Goal: Complete application form

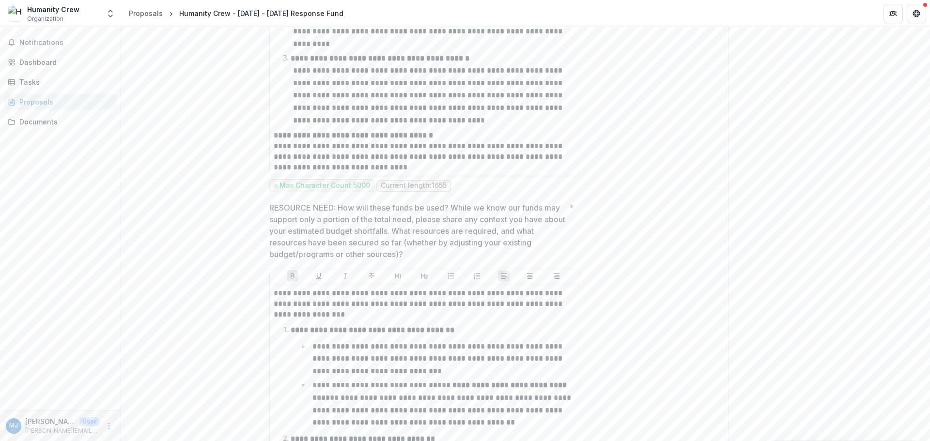
scroll to position [1454, 0]
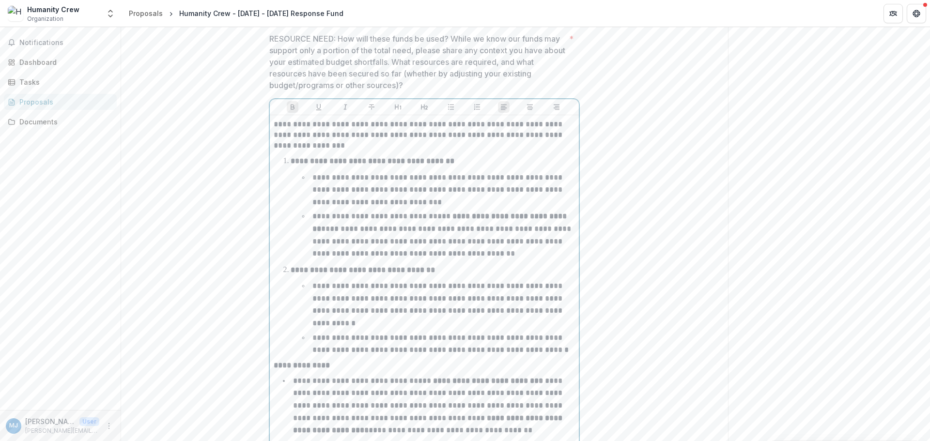
scroll to position [1523, 0]
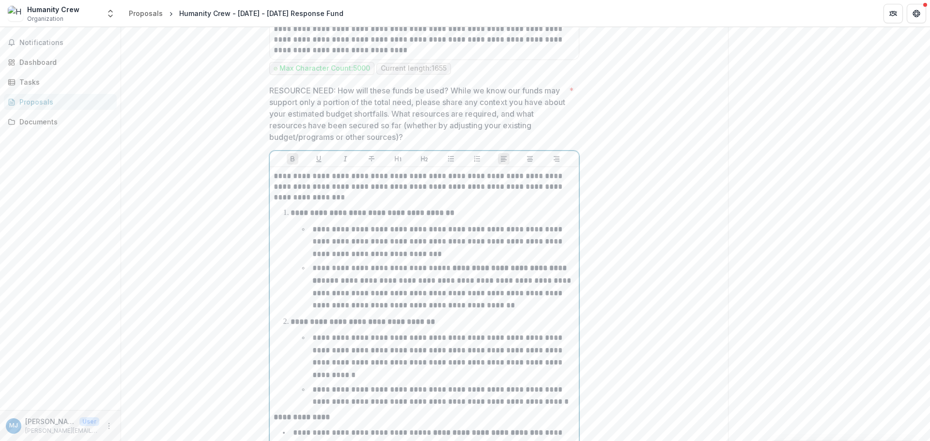
click at [471, 265] on strong "**********" at bounding box center [441, 275] width 256 height 20
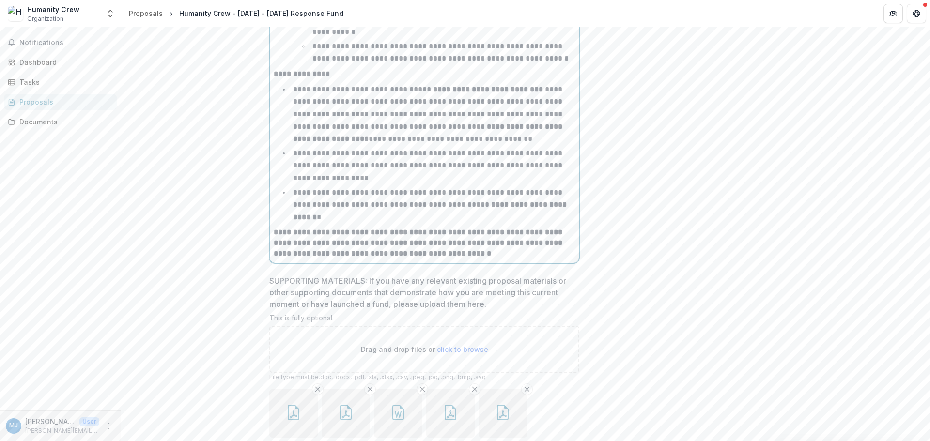
scroll to position [1910, 0]
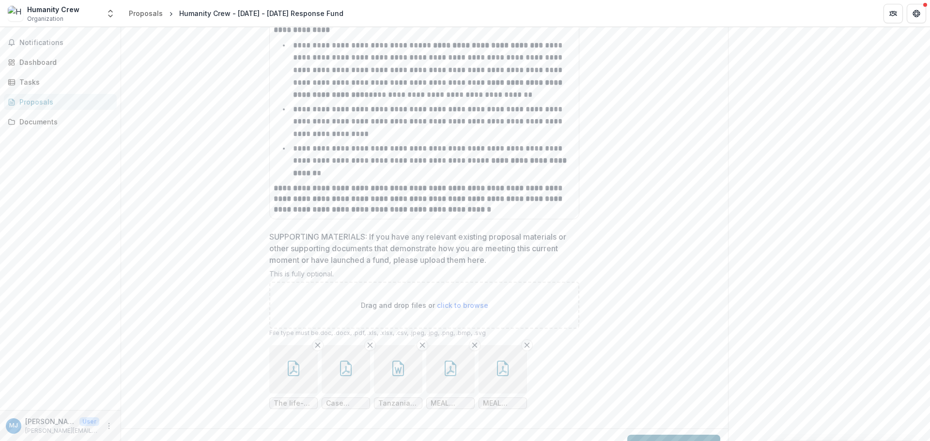
click at [701, 435] on button "Submit Response" at bounding box center [674, 444] width 93 height 19
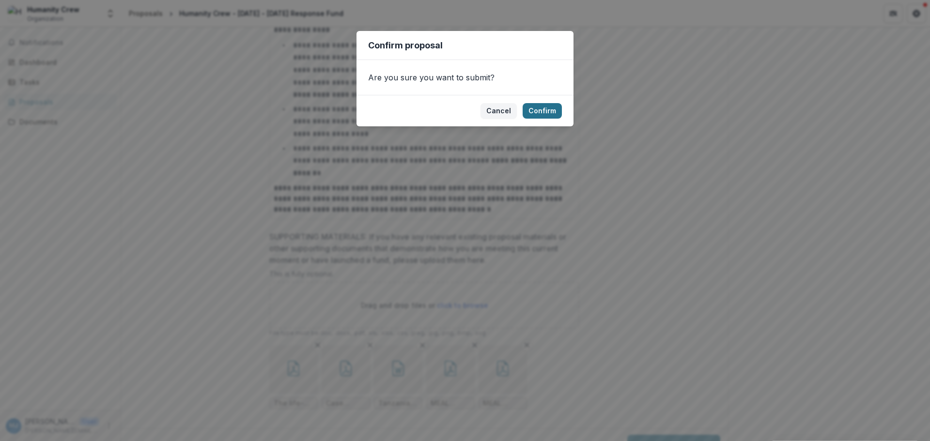
click at [549, 106] on button "Confirm" at bounding box center [542, 111] width 39 height 16
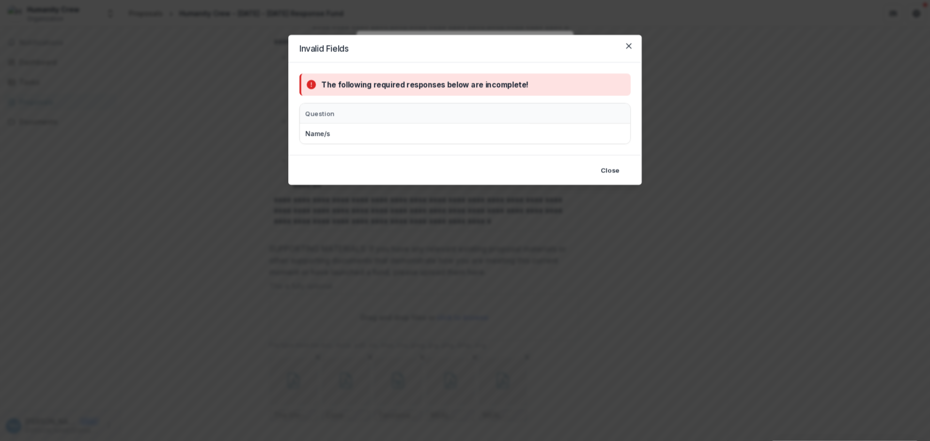
scroll to position [1922, 0]
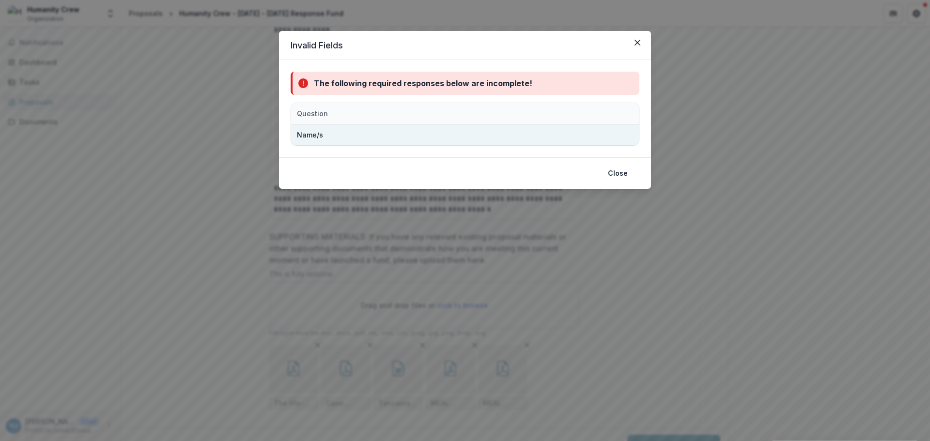
click at [529, 135] on div "Name/s" at bounding box center [412, 135] width 242 height 21
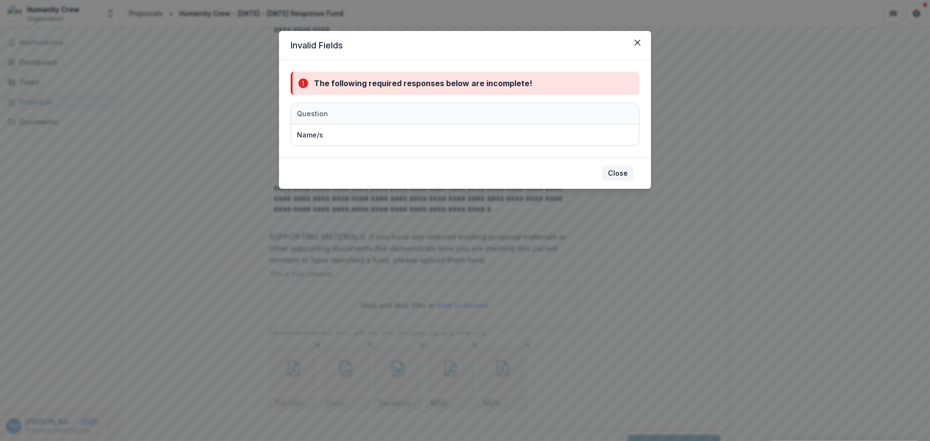
click at [623, 173] on button "Close" at bounding box center [617, 174] width 31 height 16
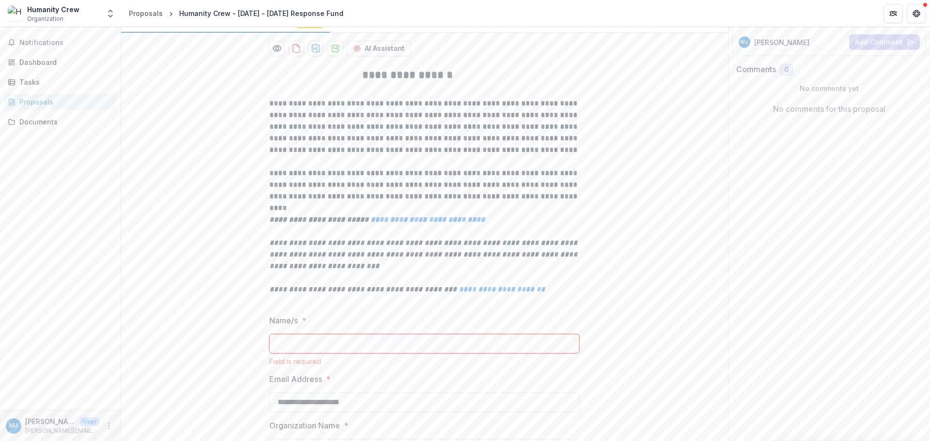
scroll to position [242, 0]
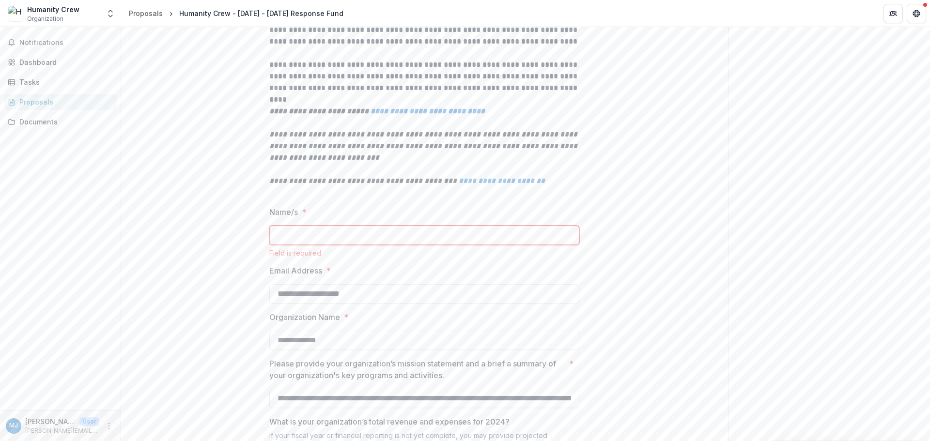
click at [284, 238] on input "Name/s *" at bounding box center [424, 235] width 310 height 19
click at [292, 244] on input "Name/s *" at bounding box center [424, 235] width 310 height 19
type input "*"
type input "**********"
drag, startPoint x: 191, startPoint y: 259, endPoint x: 210, endPoint y: 266, distance: 20.5
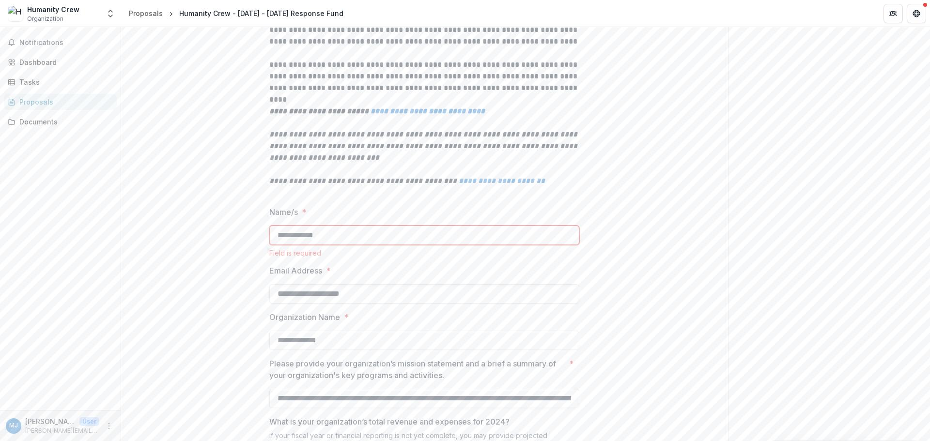
drag, startPoint x: 290, startPoint y: 300, endPoint x: 238, endPoint y: 299, distance: 52.3
type input "**********"
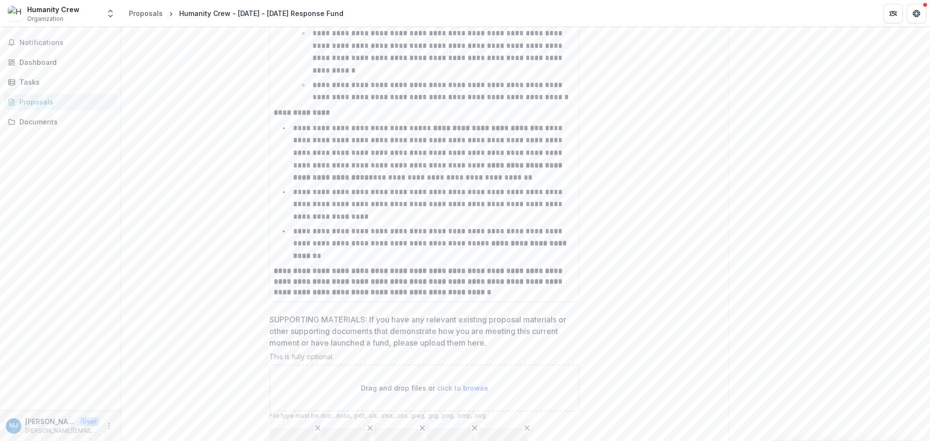
scroll to position [1922, 0]
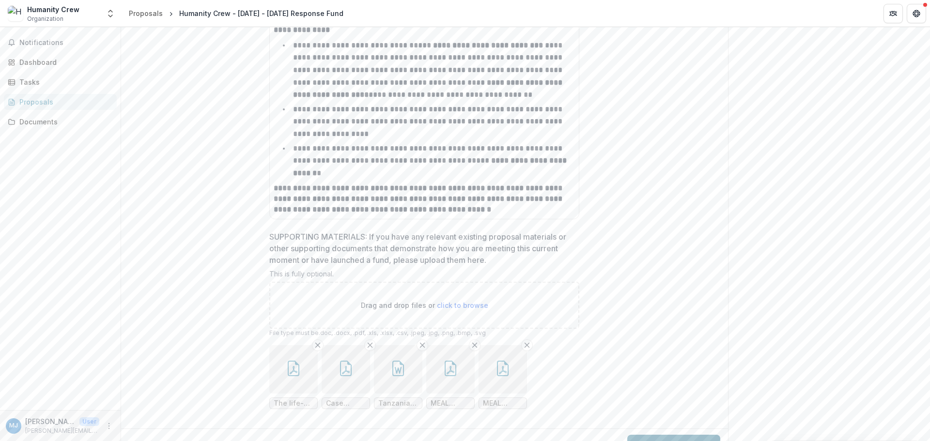
click at [681, 435] on button "Submit Response" at bounding box center [674, 444] width 93 height 19
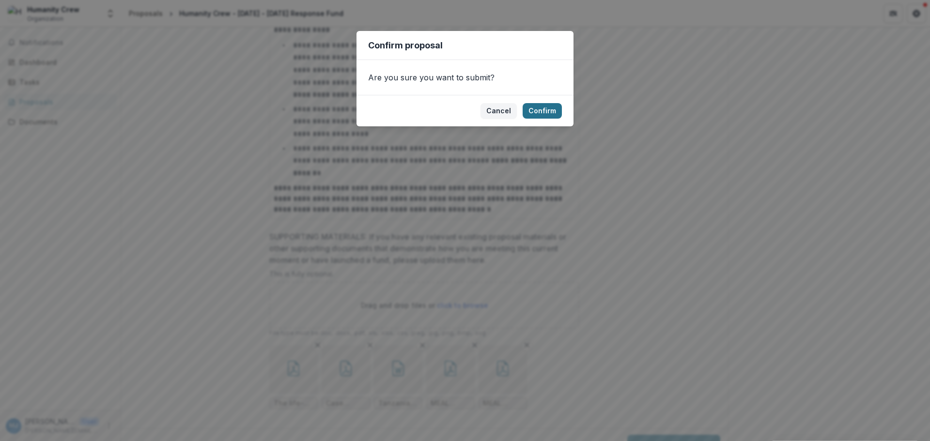
click at [533, 112] on button "Confirm" at bounding box center [542, 111] width 39 height 16
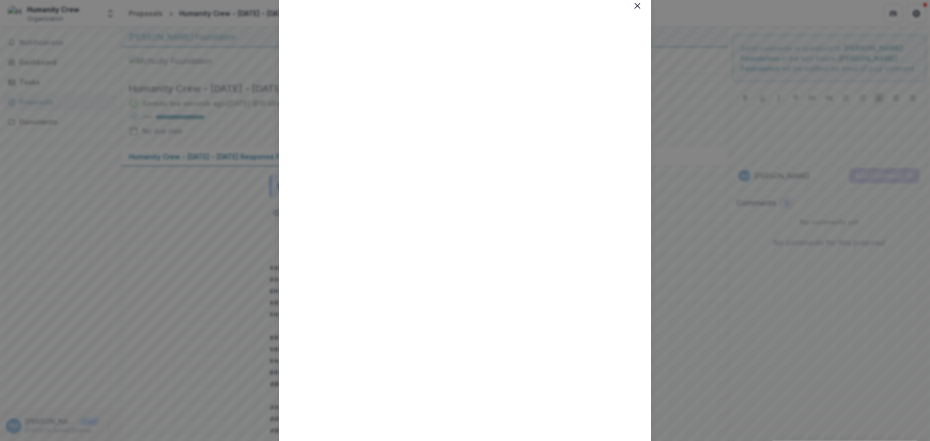
scroll to position [0, 0]
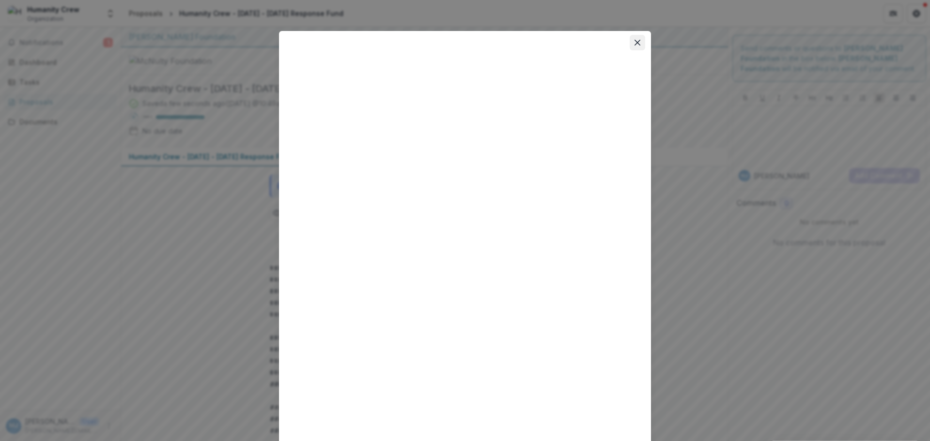
click at [635, 43] on icon "Close" at bounding box center [638, 43] width 6 height 6
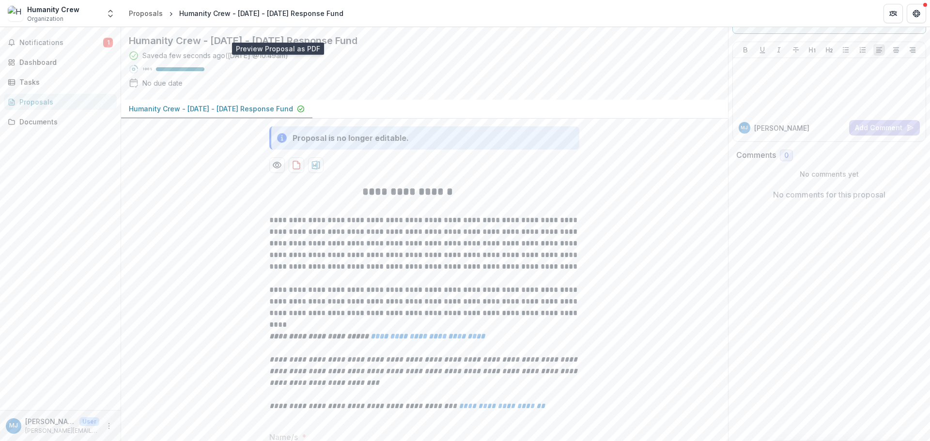
scroll to position [15, 0]
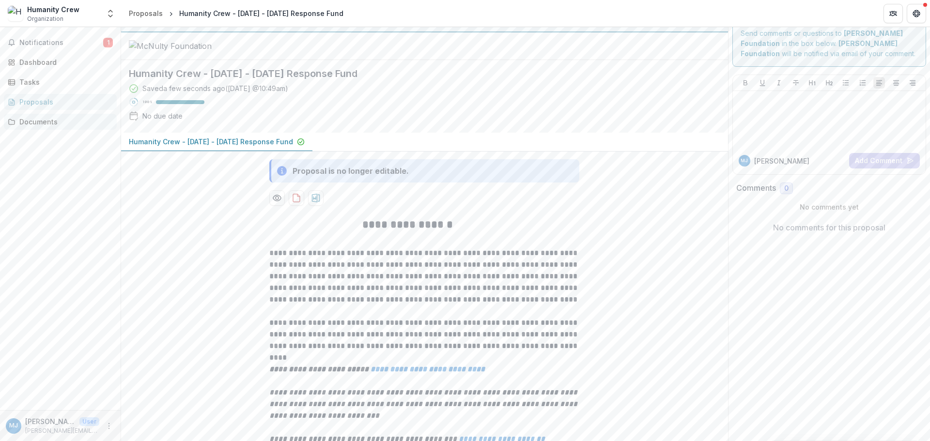
click at [43, 118] on div "Documents" at bounding box center [64, 122] width 90 height 10
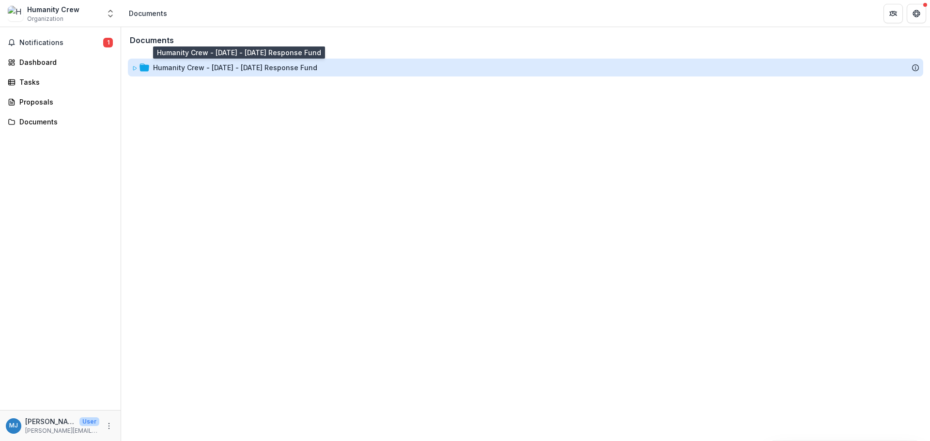
click at [155, 67] on div "Humanity Crew - [DATE] - [DATE] Response Fund" at bounding box center [235, 68] width 164 height 10
